Goal: Task Accomplishment & Management: Use online tool/utility

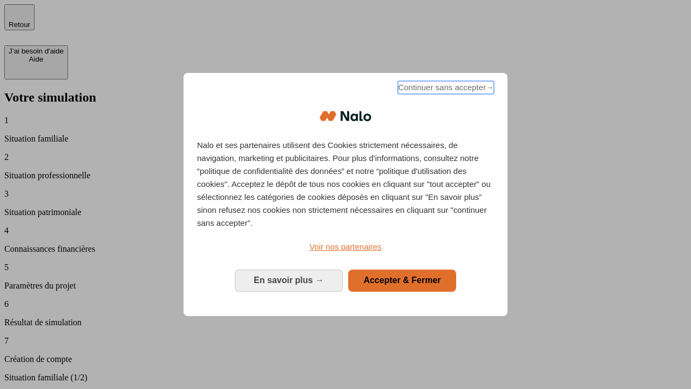
click at [445, 89] on span "Continuer sans accepter →" at bounding box center [446, 87] width 96 height 13
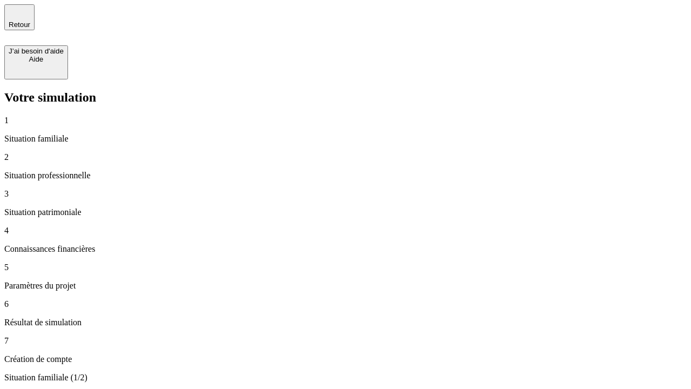
type input "30 000"
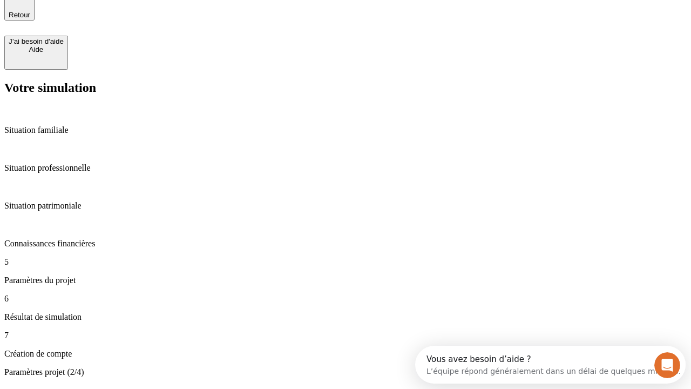
type input "25"
type input "64"
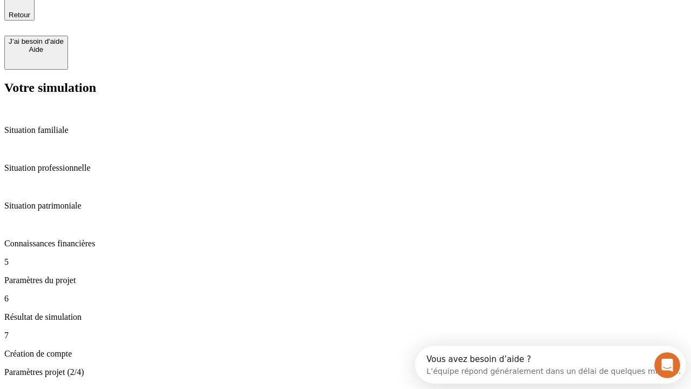
type input "1 000"
type input "640"
